Goal: Browse casually: Explore the website without a specific task or goal

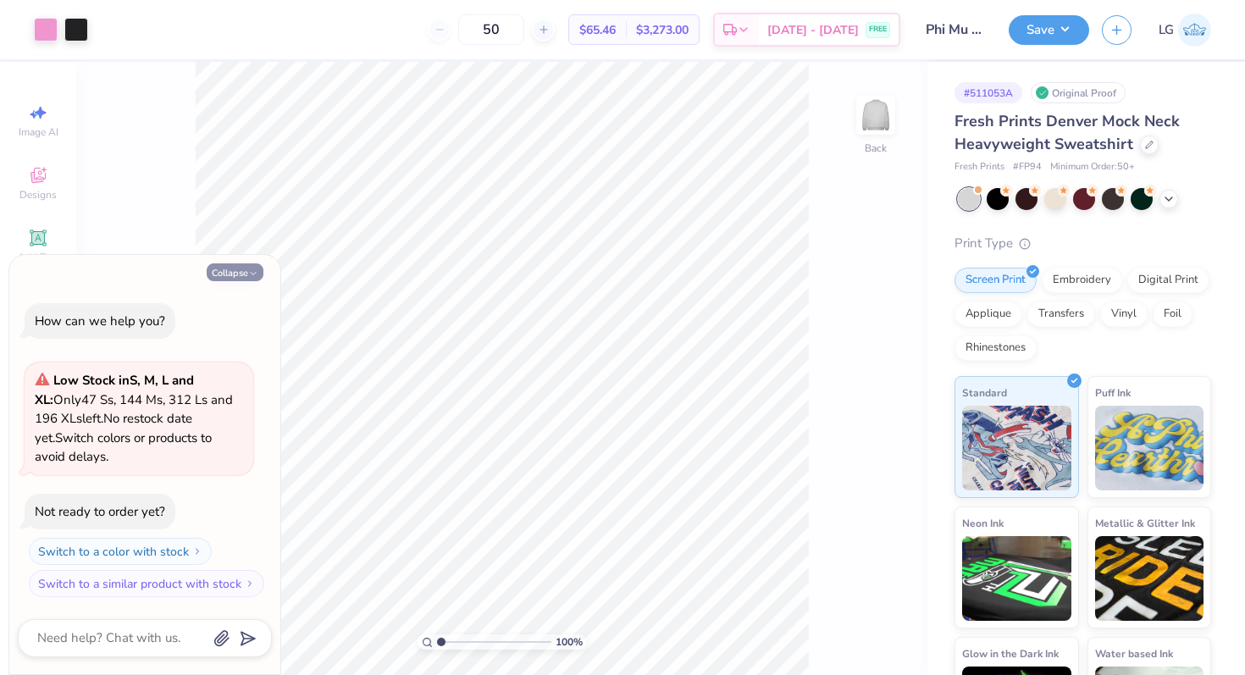
click at [240, 274] on button "Collapse" at bounding box center [235, 272] width 57 height 18
type textarea "x"
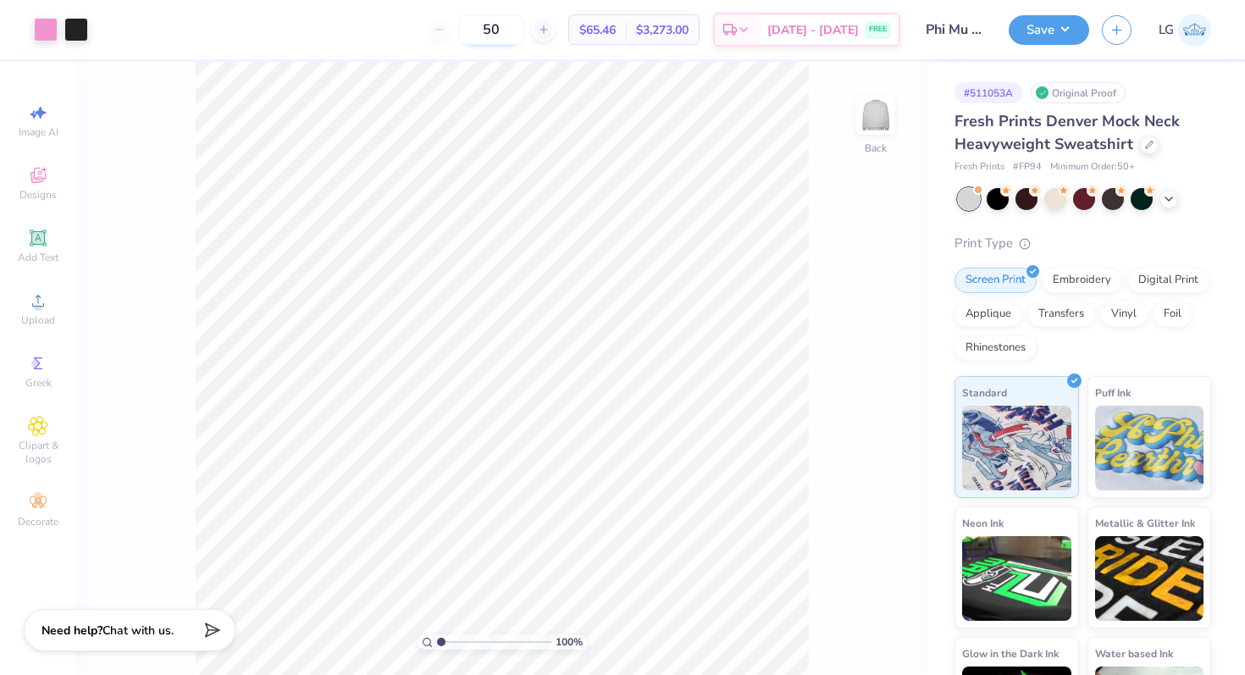
drag, startPoint x: 527, startPoint y: 28, endPoint x: 492, endPoint y: 27, distance: 34.7
click at [492, 27] on input "50" at bounding box center [491, 29] width 66 height 30
type input "50"
click at [994, 317] on div "Applique" at bounding box center [988, 311] width 68 height 25
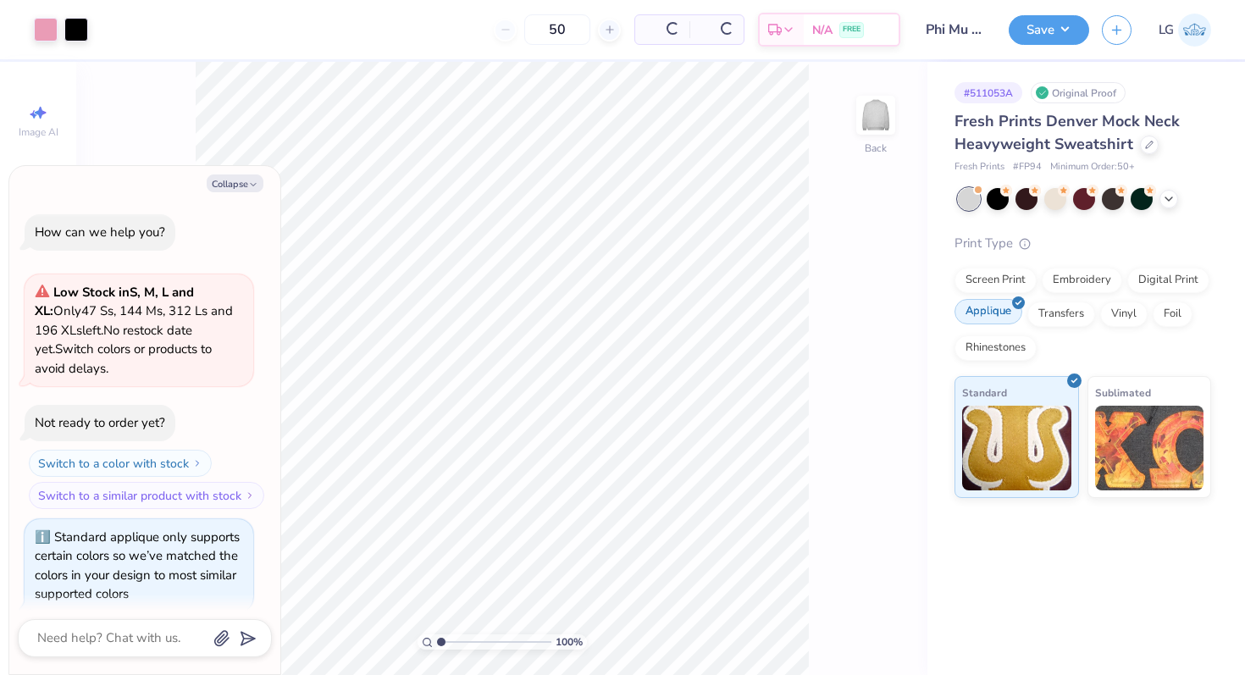
scroll to position [14, 0]
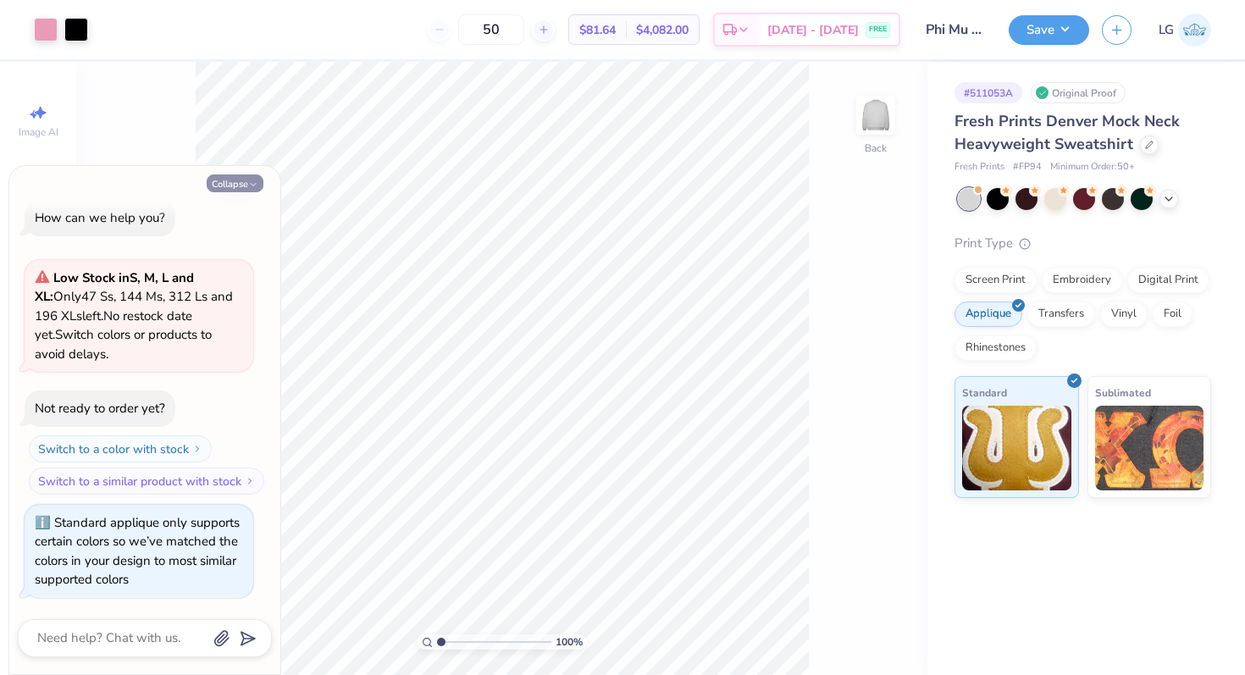
click at [237, 182] on button "Collapse" at bounding box center [235, 183] width 57 height 18
type textarea "x"
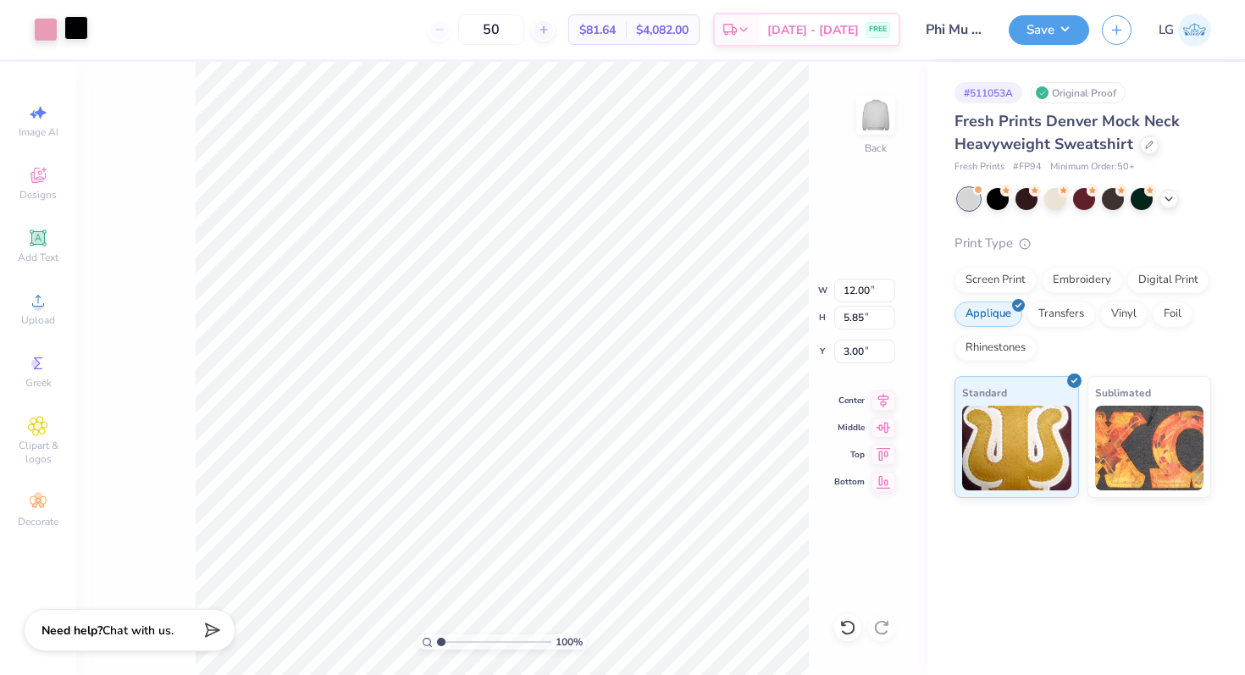
click at [69, 30] on div at bounding box center [76, 28] width 24 height 24
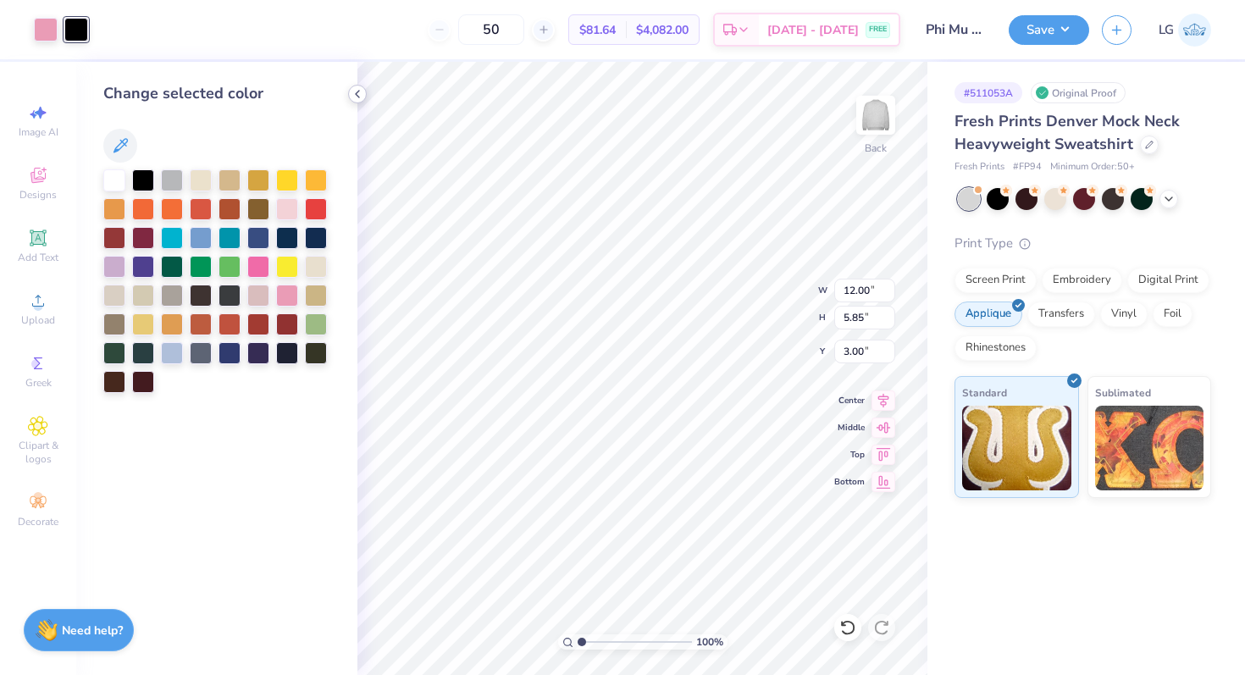
click at [355, 97] on icon at bounding box center [358, 94] width 14 height 14
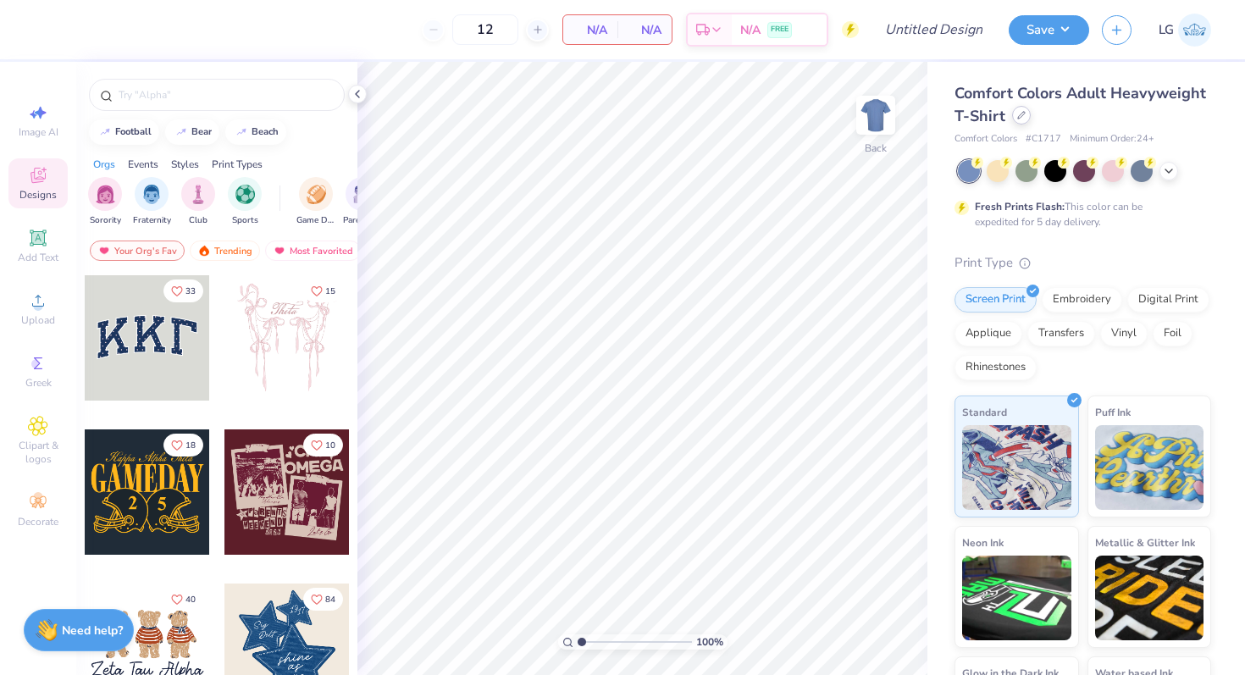
click at [1021, 115] on icon at bounding box center [1021, 115] width 8 height 8
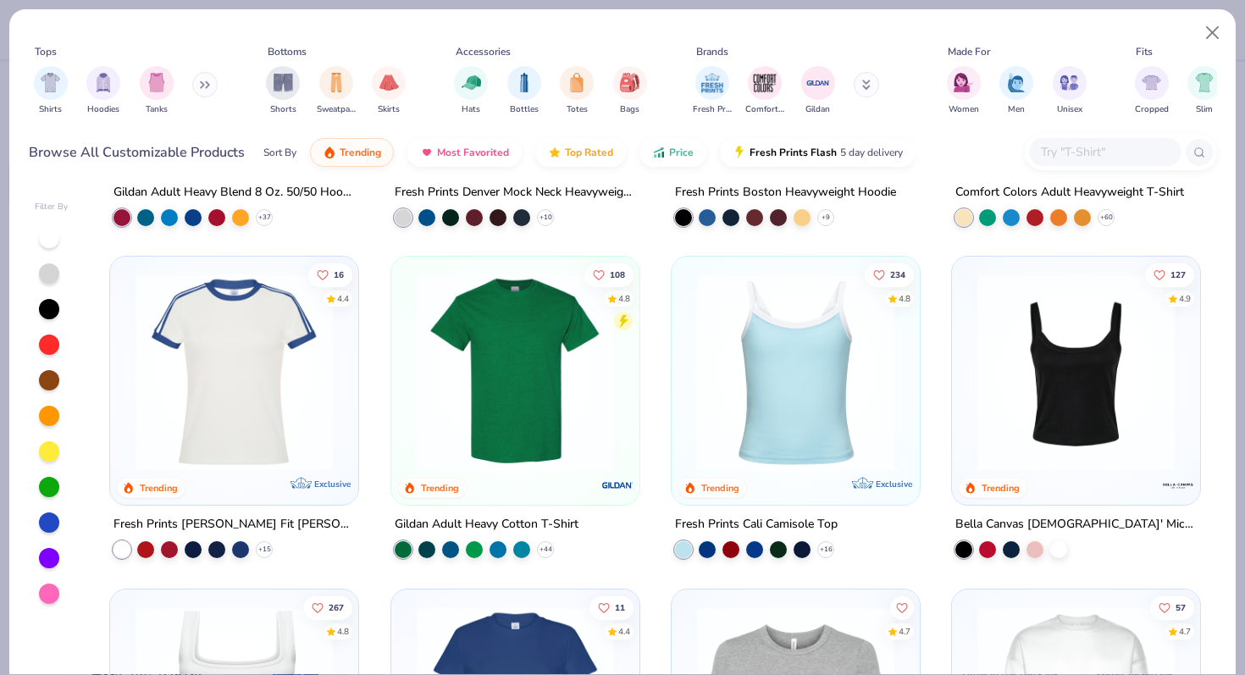
scroll to position [309, 0]
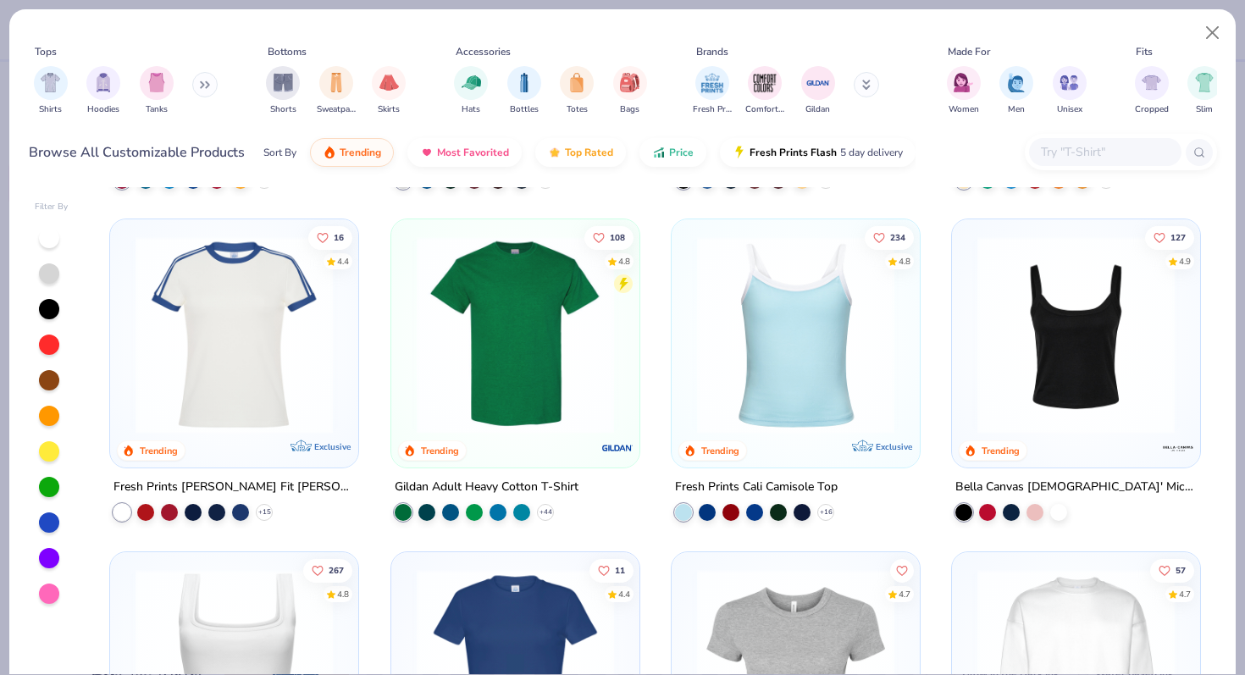
click at [801, 446] on div at bounding box center [795, 339] width 231 height 223
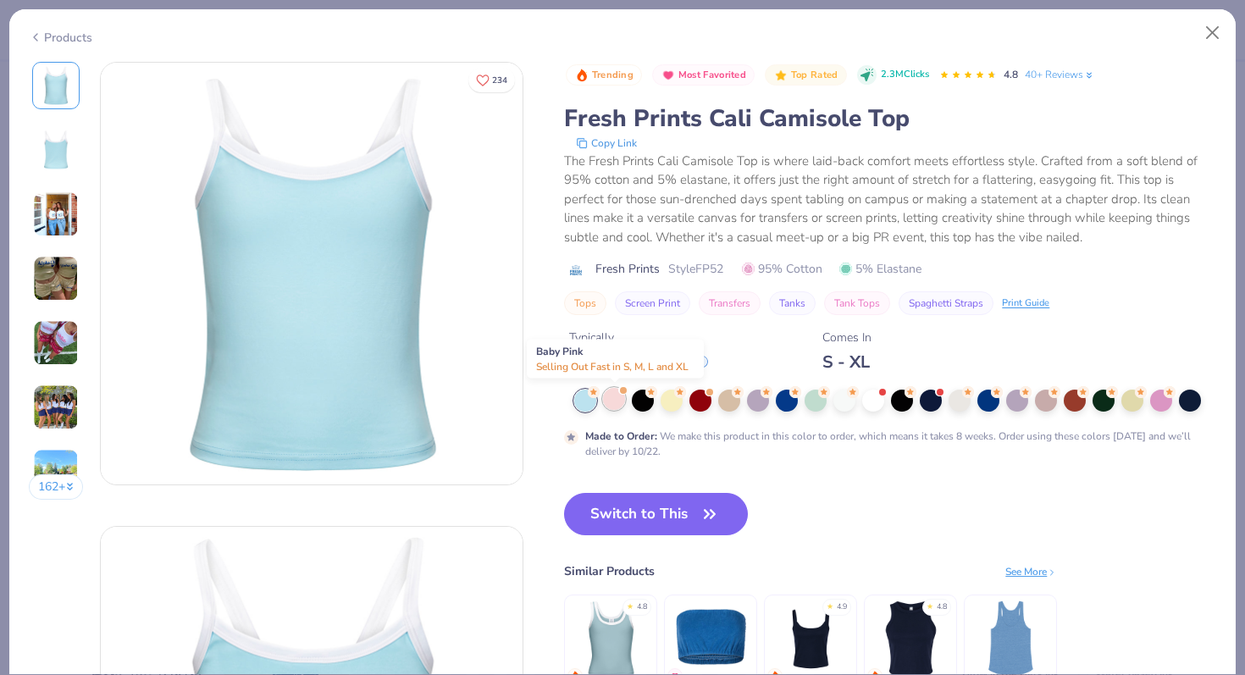
click at [610, 399] on div at bounding box center [614, 399] width 22 height 22
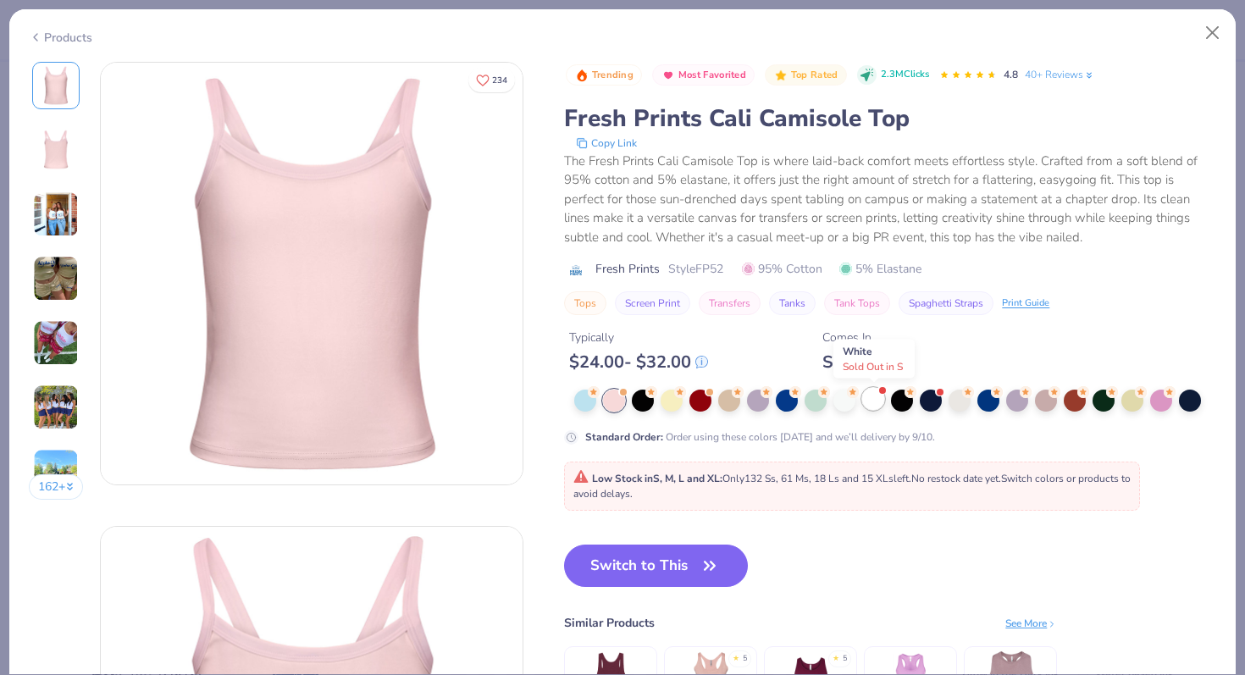
click at [866, 403] on div at bounding box center [873, 399] width 22 height 22
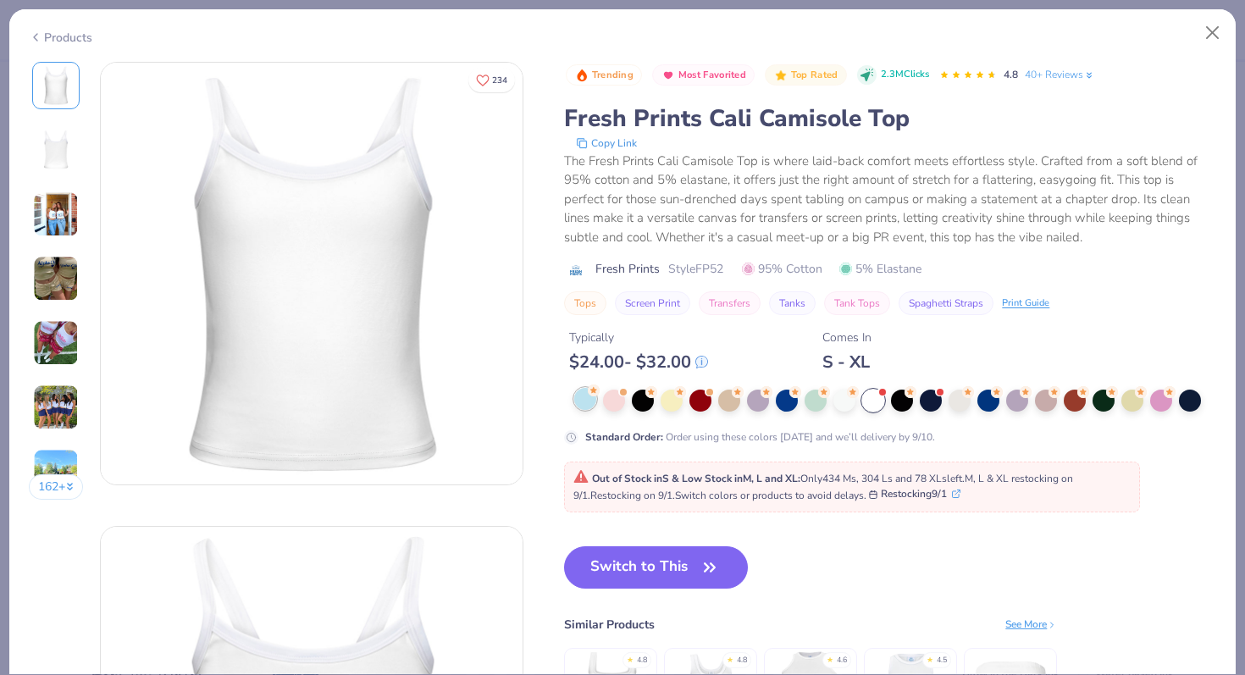
click at [596, 397] on div at bounding box center [585, 399] width 22 height 22
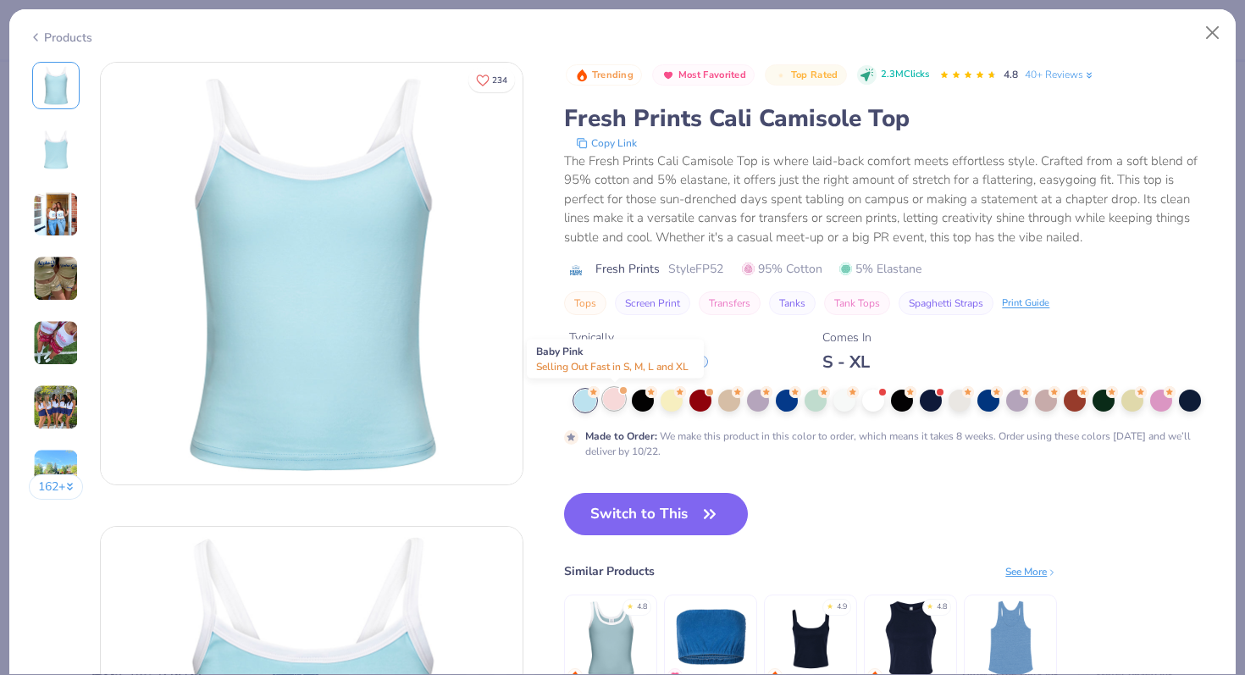
click at [611, 398] on div at bounding box center [614, 399] width 22 height 22
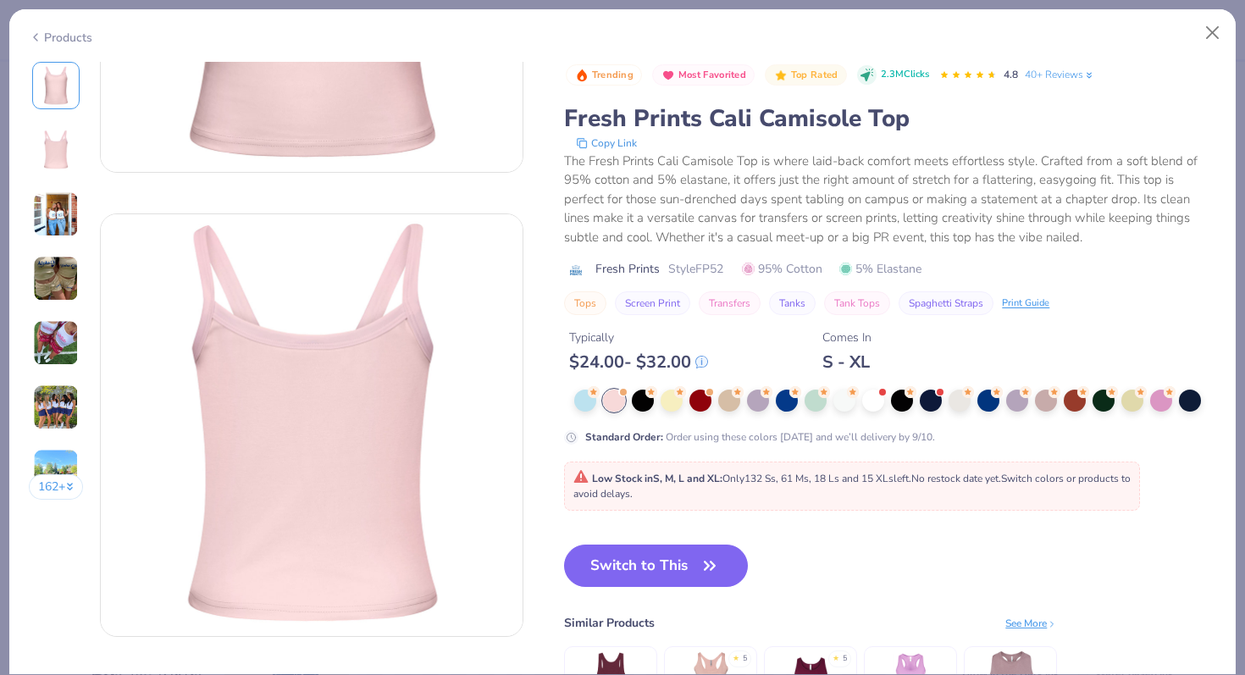
scroll to position [458, 0]
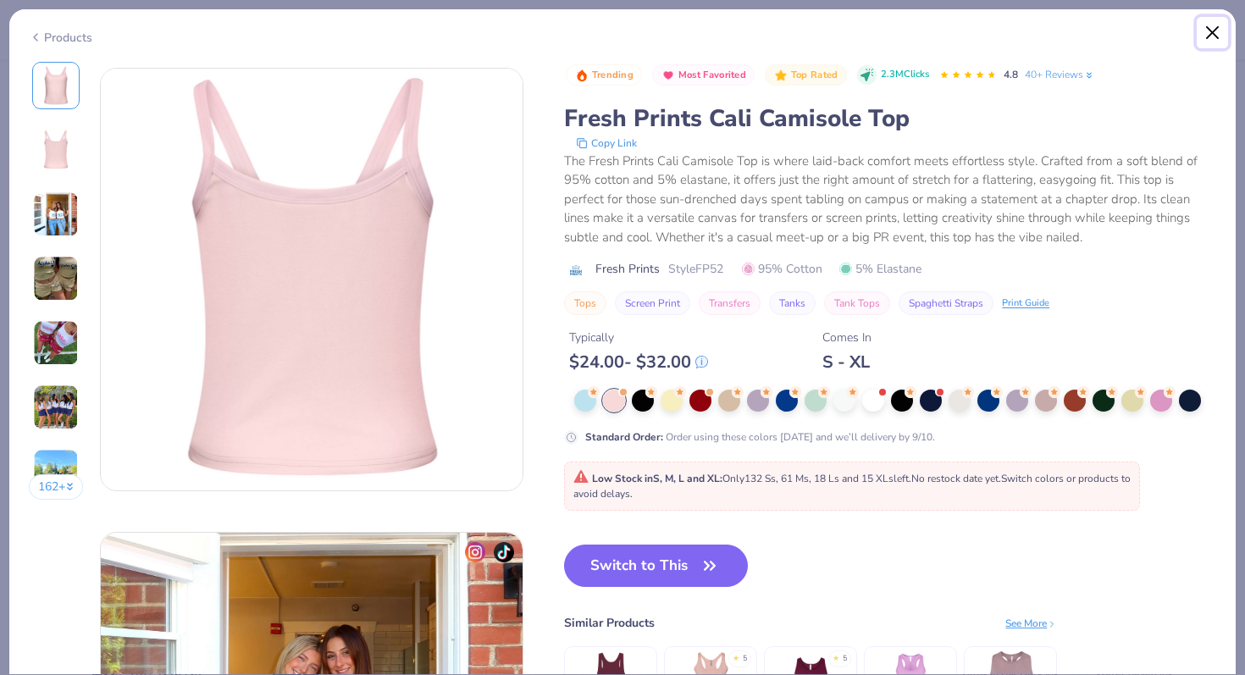
click at [1207, 29] on button "Close" at bounding box center [1212, 33] width 32 height 32
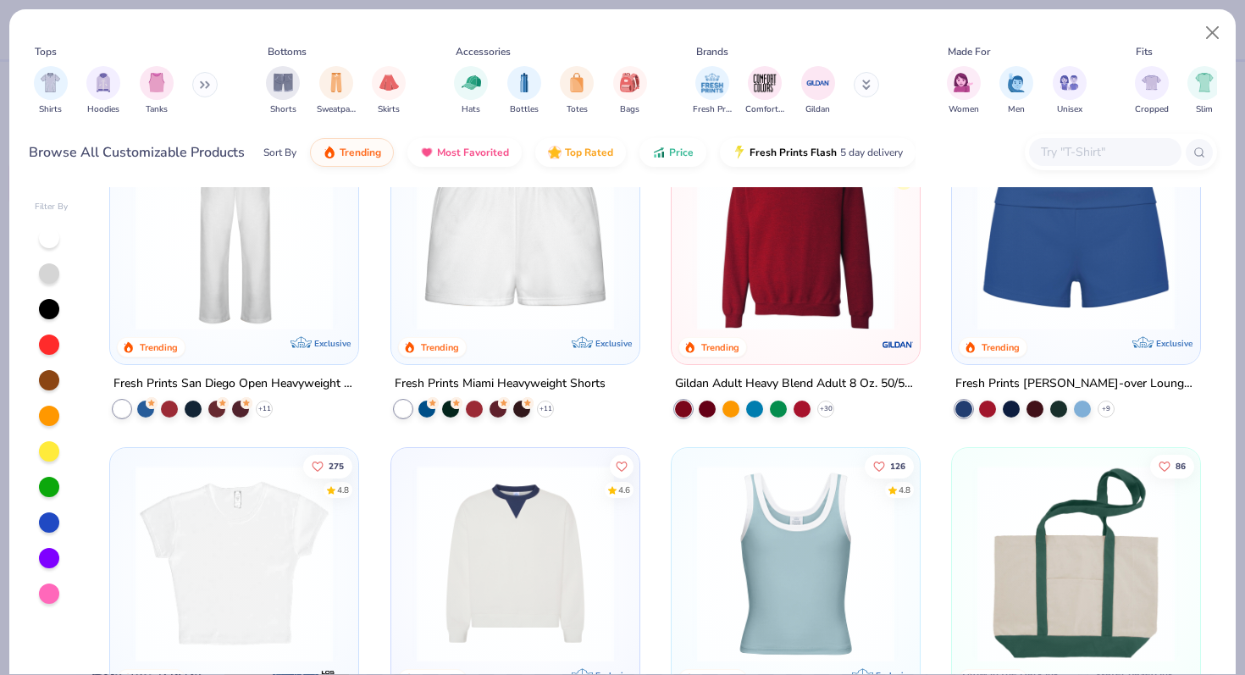
scroll to position [1063, 0]
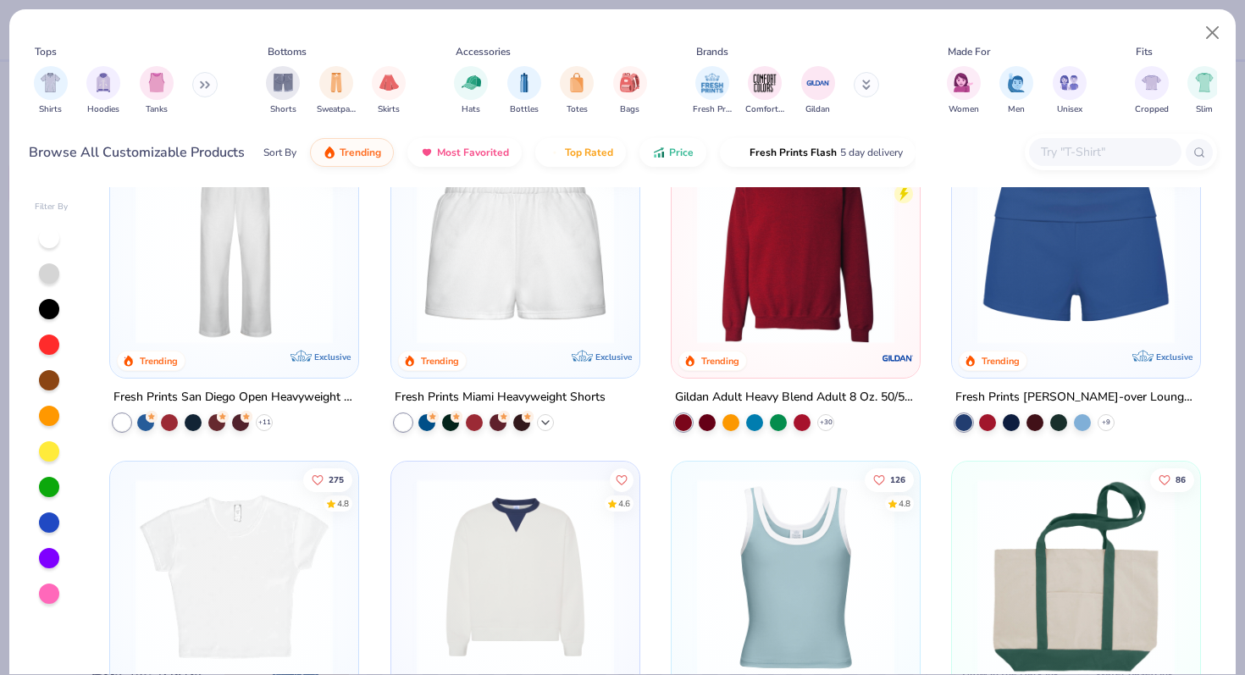
click at [542, 421] on icon at bounding box center [545, 423] width 14 height 14
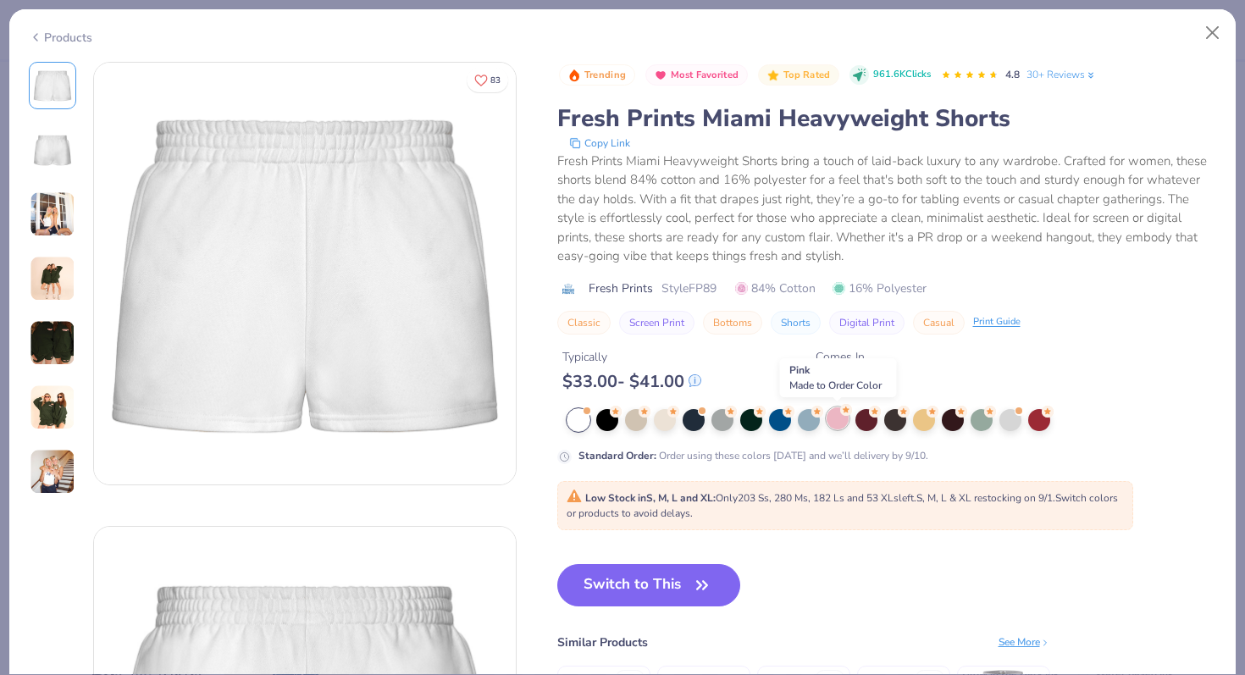
click at [844, 421] on div at bounding box center [837, 418] width 22 height 22
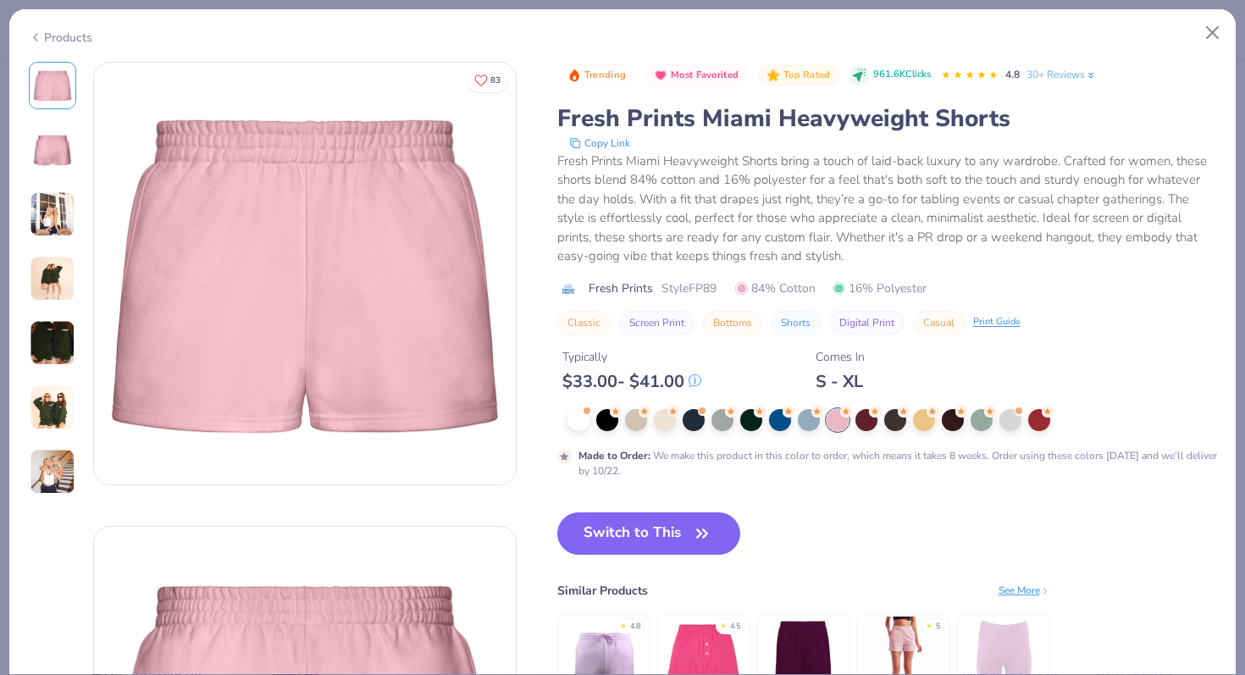
click at [52, 419] on img at bounding box center [53, 407] width 46 height 46
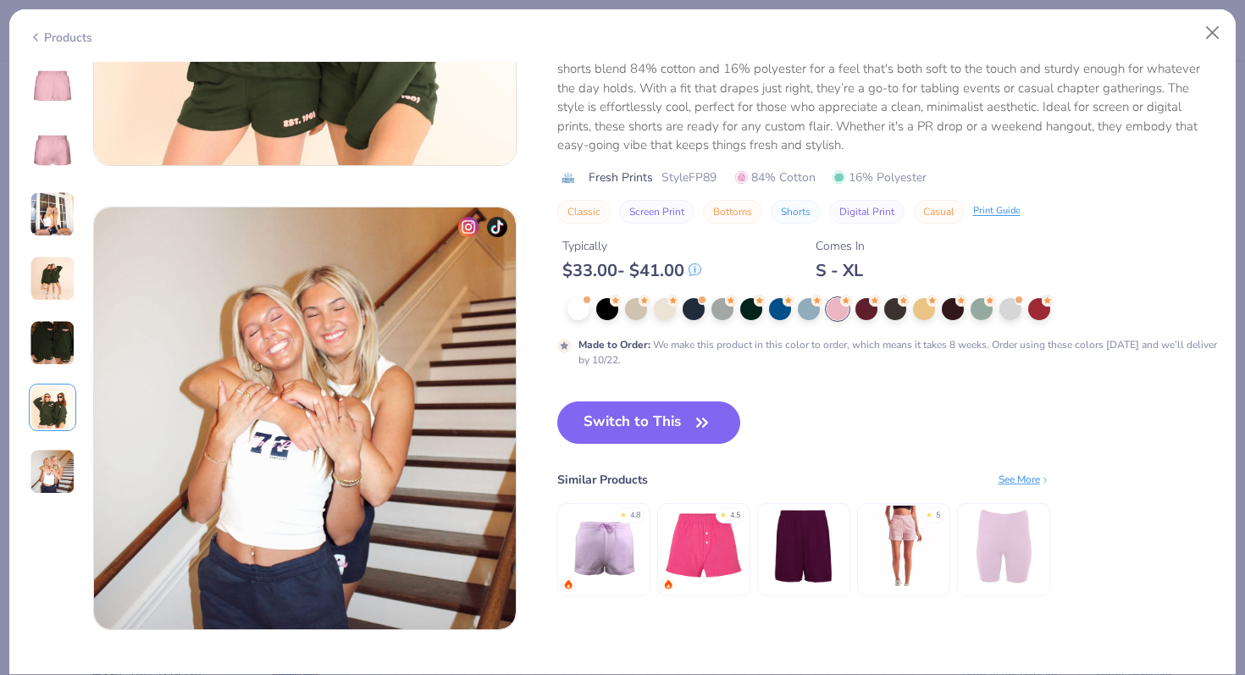
scroll to position [2652, 0]
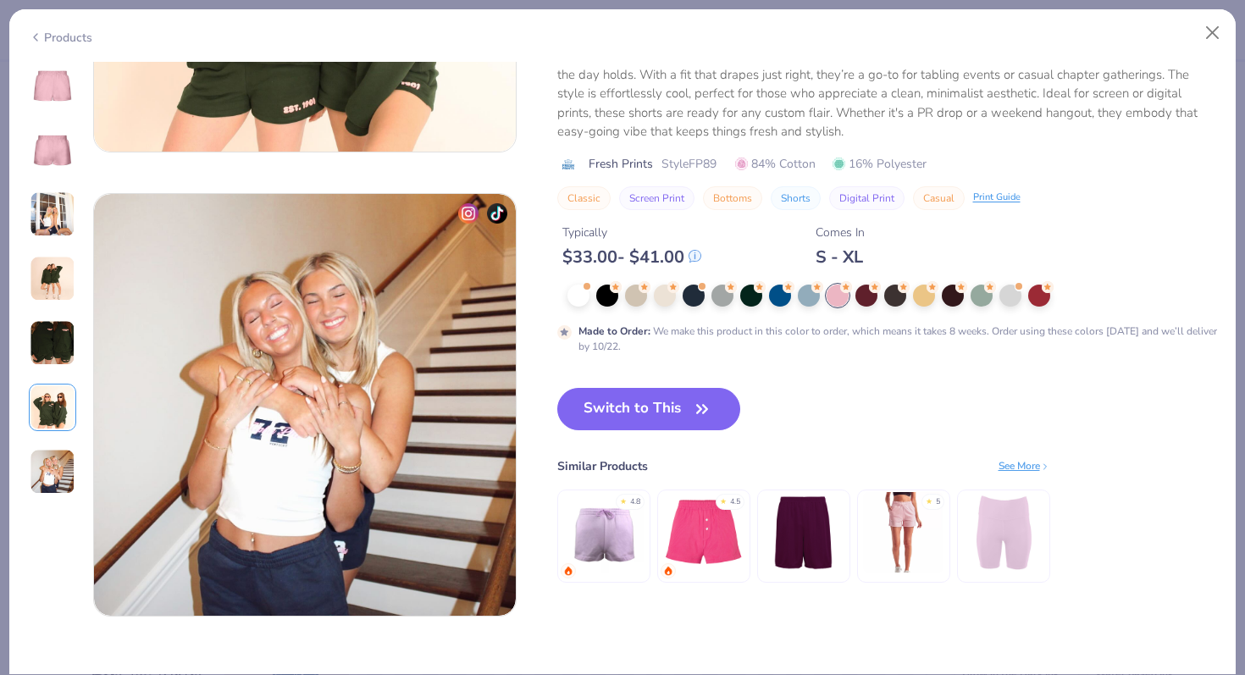
click at [50, 148] on img at bounding box center [52, 150] width 41 height 41
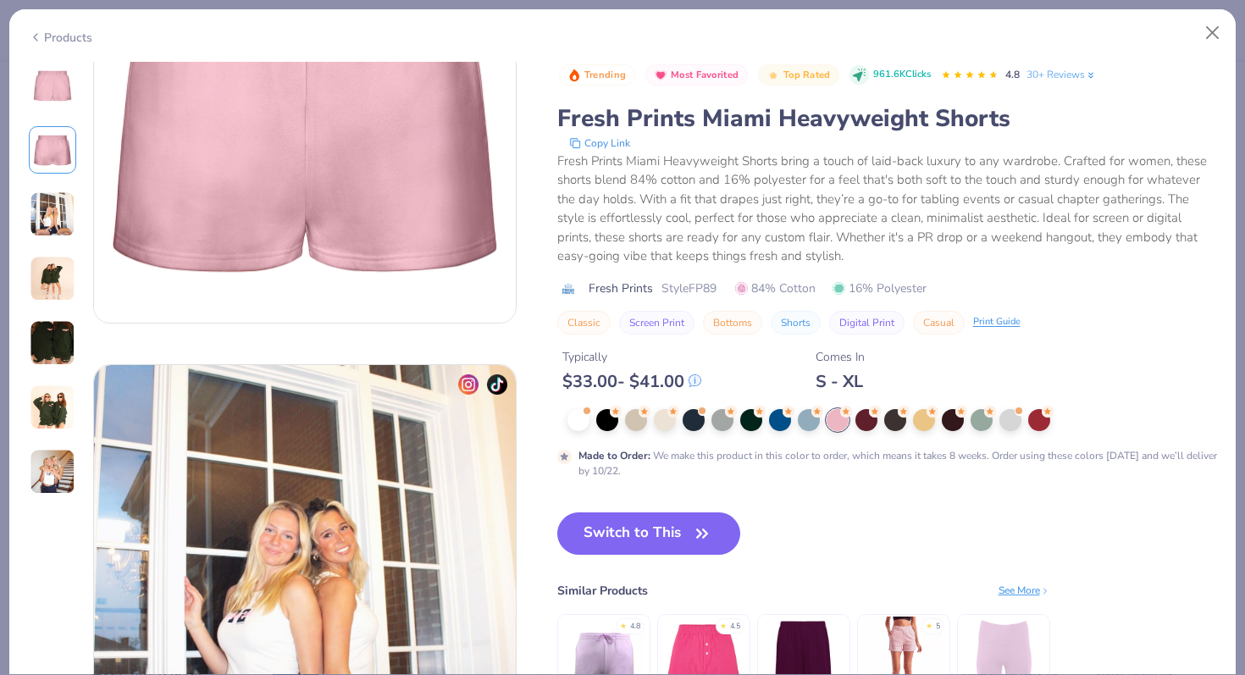
scroll to position [464, 0]
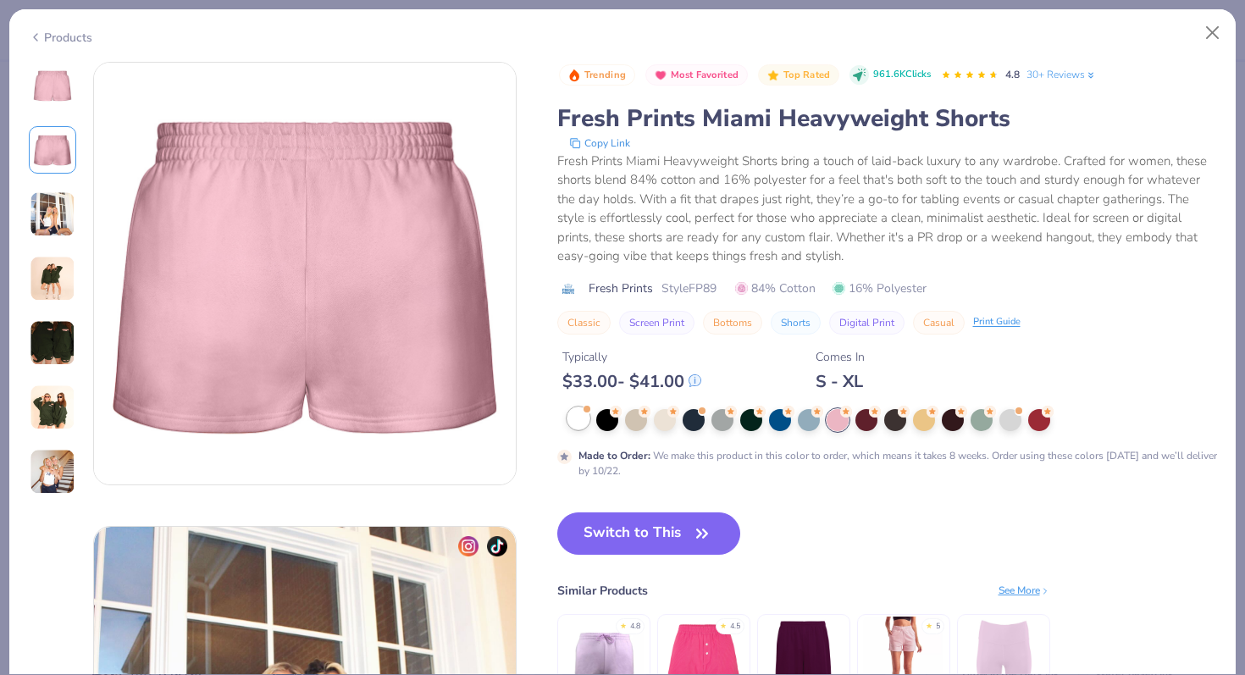
click at [576, 417] on div at bounding box center [578, 418] width 22 height 22
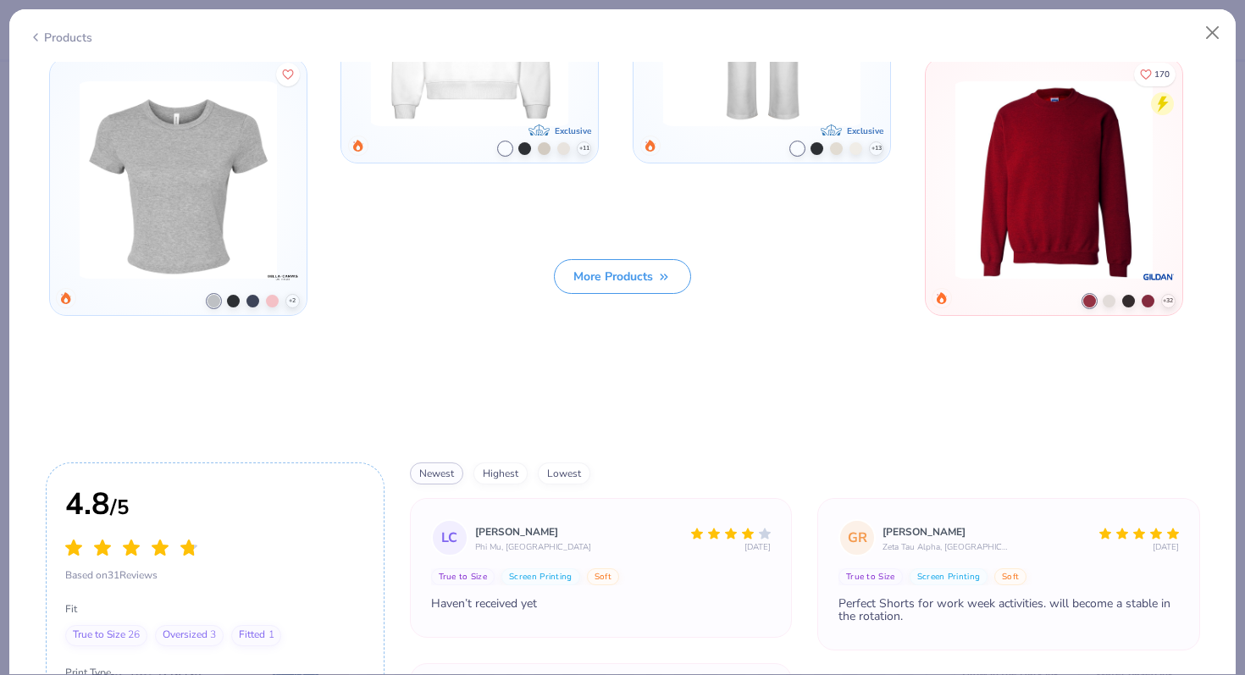
scroll to position [4281, 0]
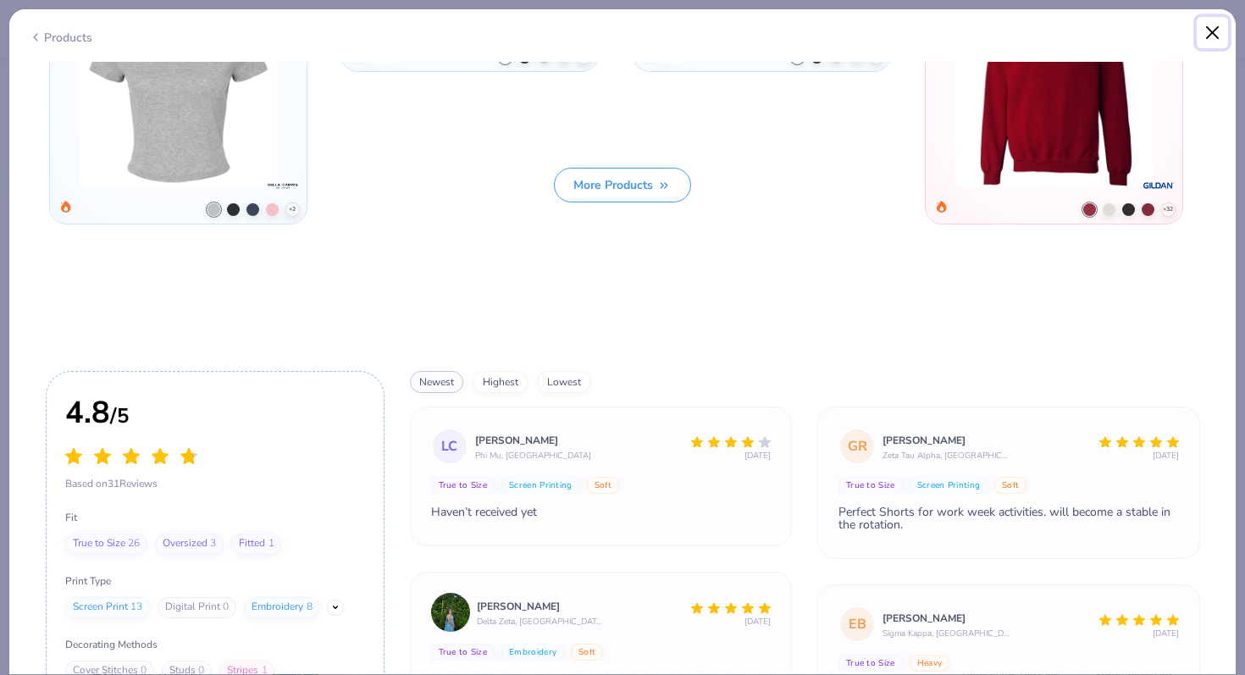
click at [1219, 28] on button "Close" at bounding box center [1212, 33] width 32 height 32
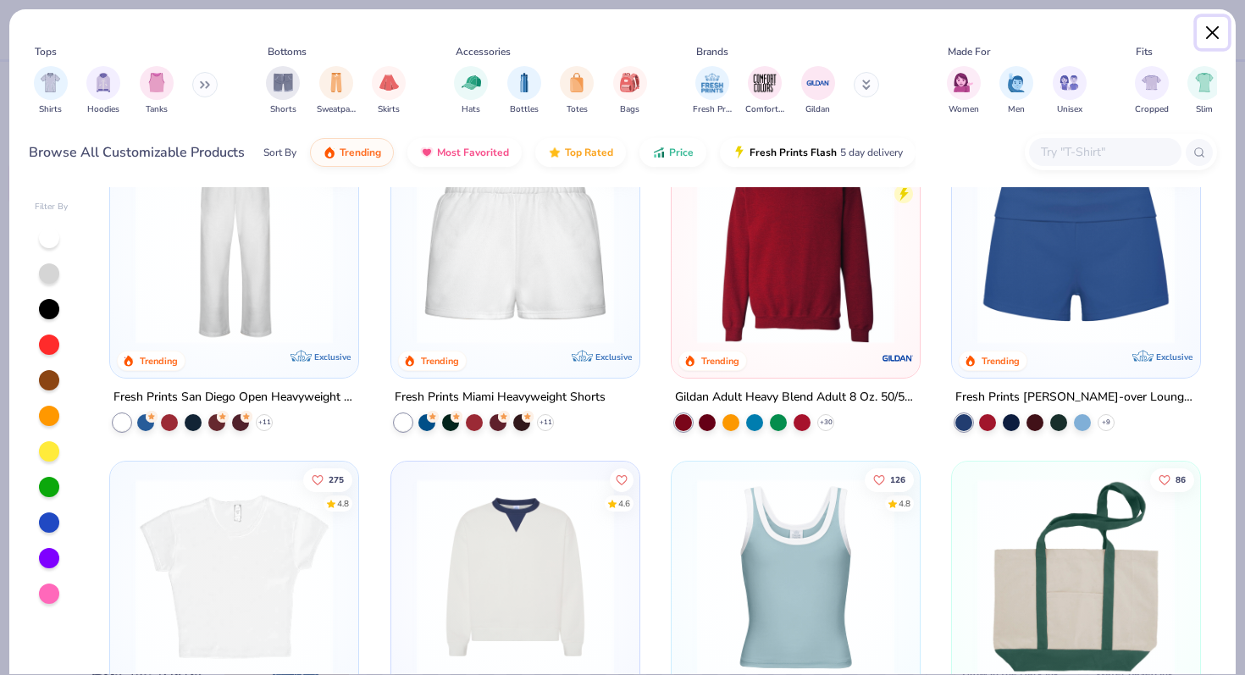
click at [1209, 43] on button "Close" at bounding box center [1212, 33] width 32 height 32
